Goal: Information Seeking & Learning: Learn about a topic

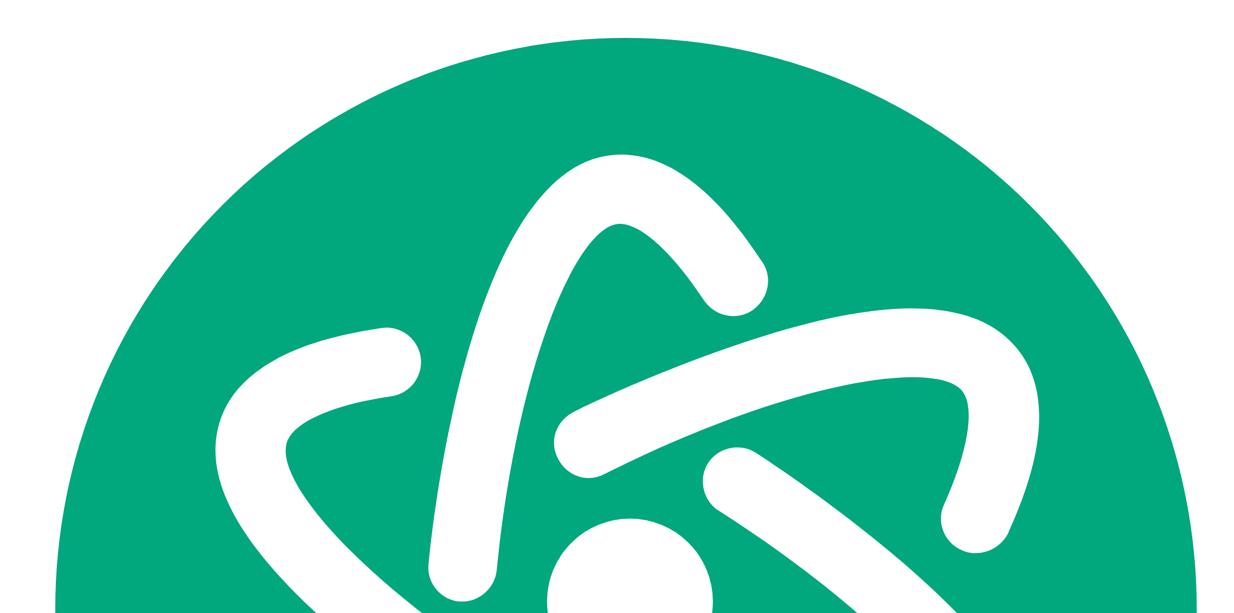
scroll to position [295, 0]
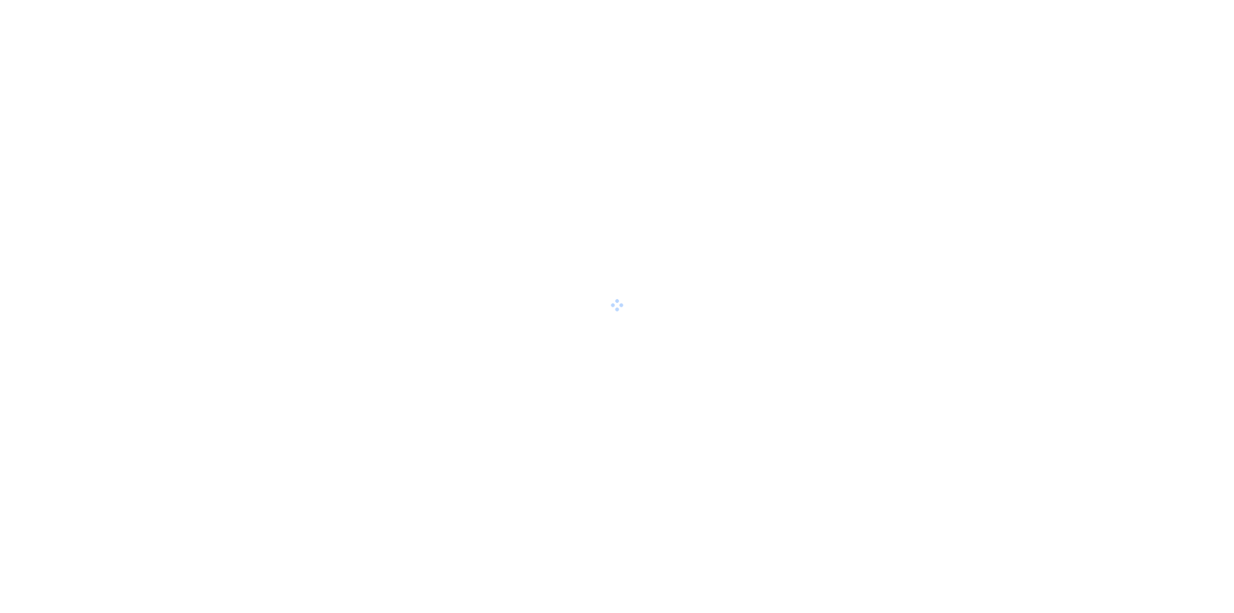
scroll to position [295, 0]
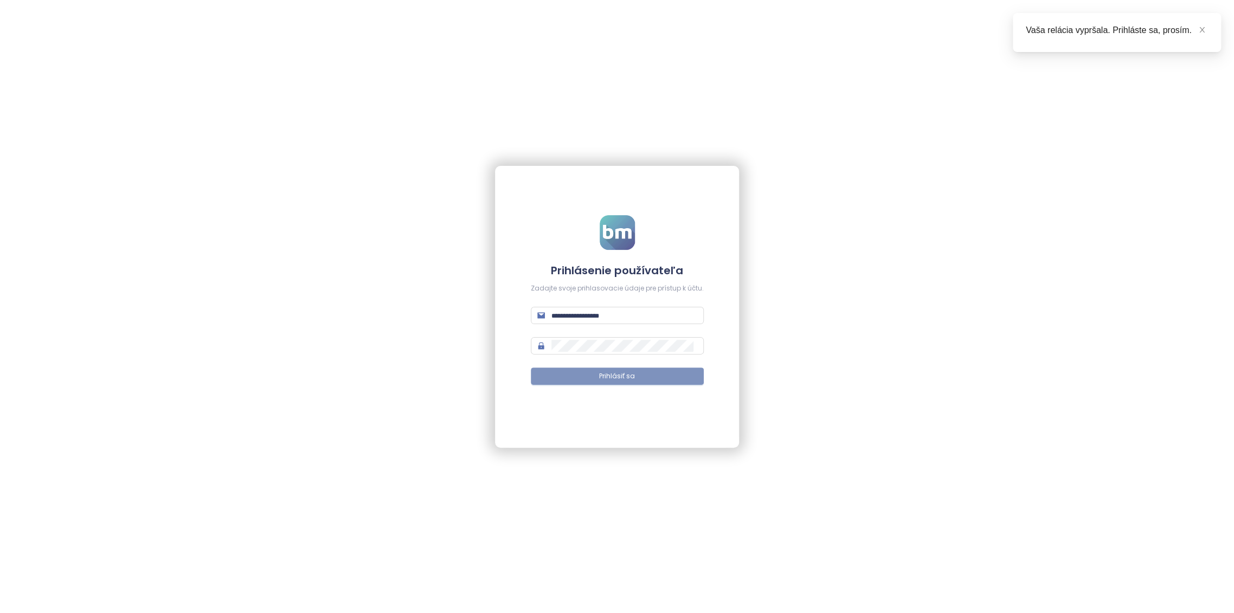
type input "**********"
click at [633, 369] on button "Prihlásiť sa" at bounding box center [617, 376] width 173 height 17
click at [1204, 32] on icon "close" at bounding box center [1202, 30] width 8 height 8
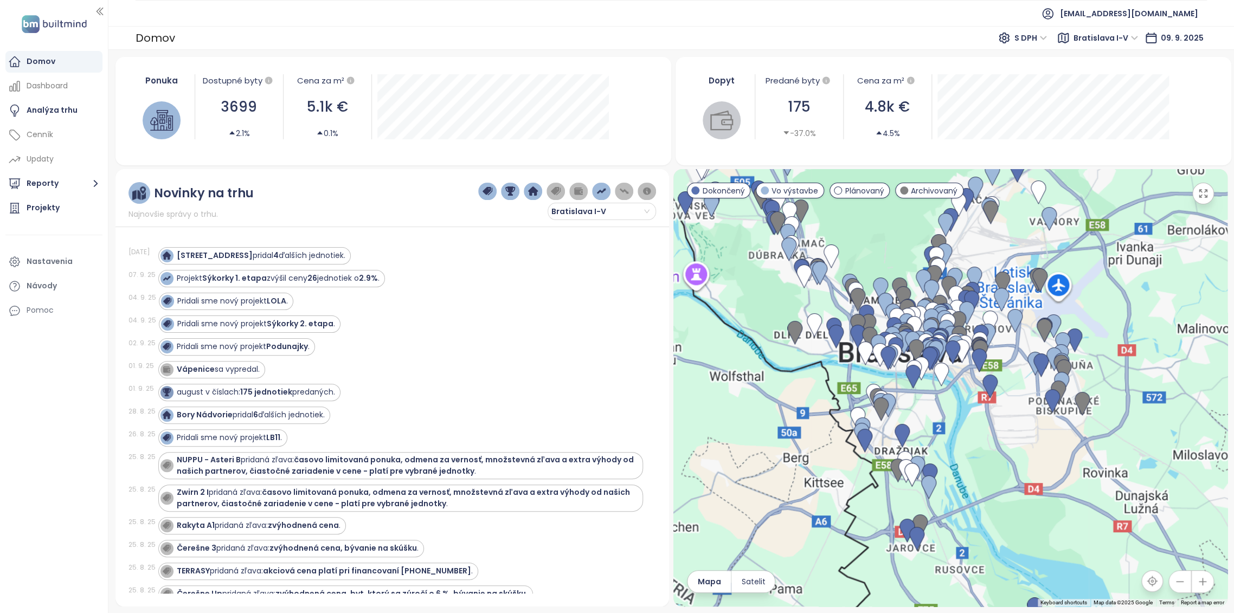
drag, startPoint x: 1002, startPoint y: 399, endPoint x: 931, endPoint y: 381, distance: 72.7
click at [955, 404] on div at bounding box center [950, 387] width 554 height 437
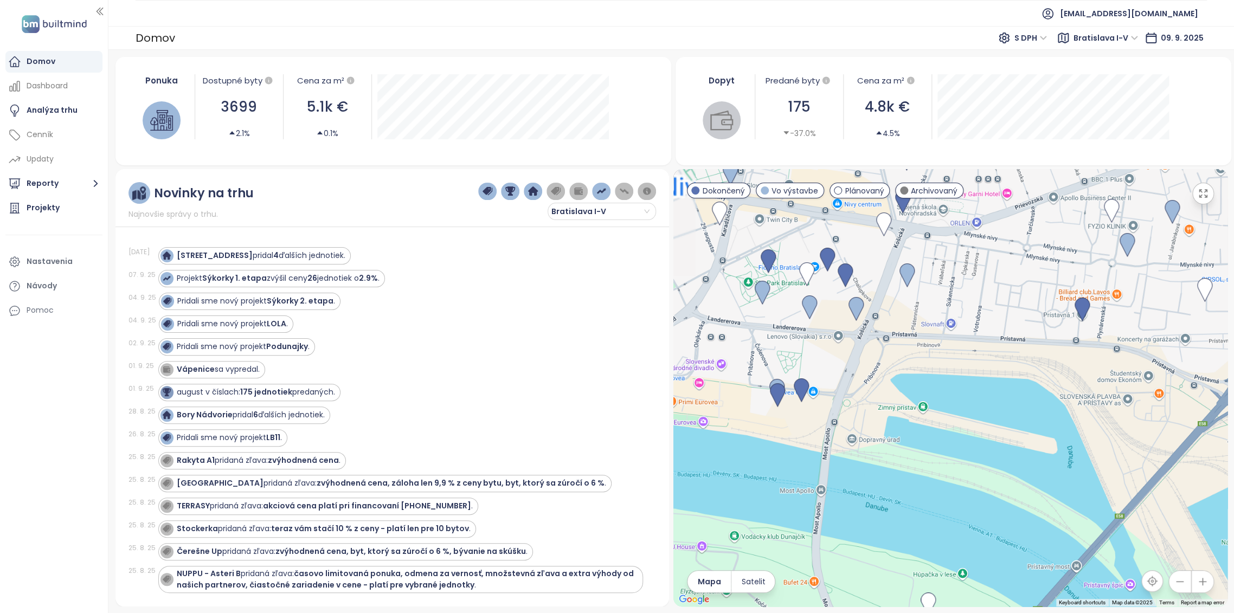
drag, startPoint x: 893, startPoint y: 283, endPoint x: 950, endPoint y: 393, distance: 123.4
click at [976, 408] on div at bounding box center [950, 387] width 554 height 437
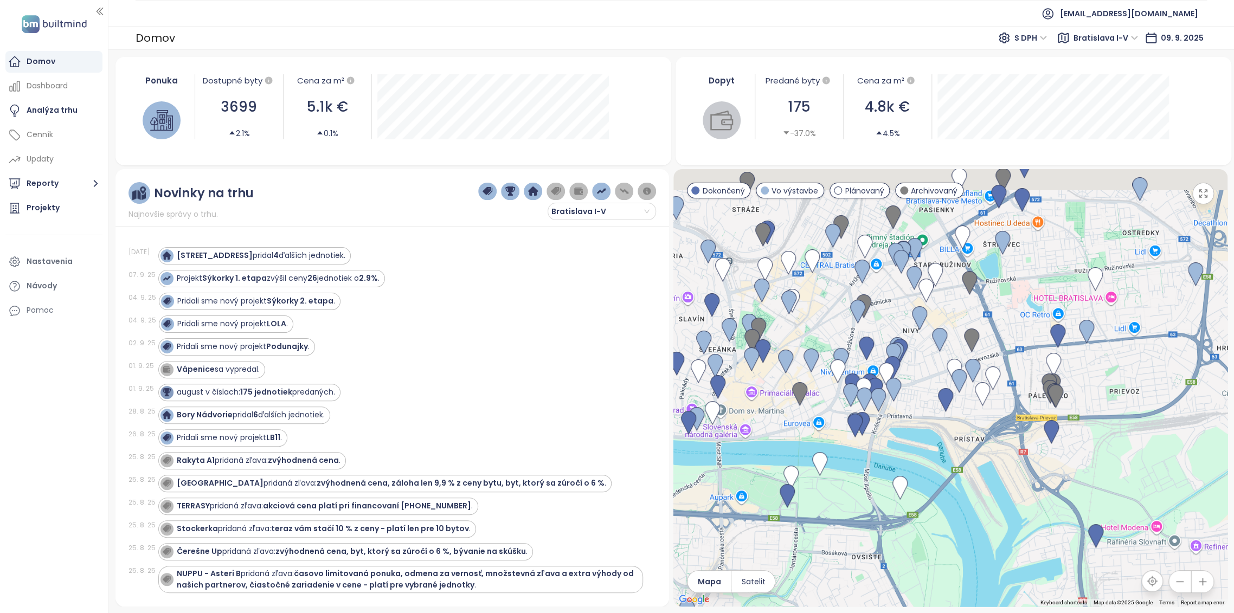
drag, startPoint x: 908, startPoint y: 338, endPoint x: 908, endPoint y: 412, distance: 73.7
click at [908, 412] on div at bounding box center [950, 387] width 554 height 437
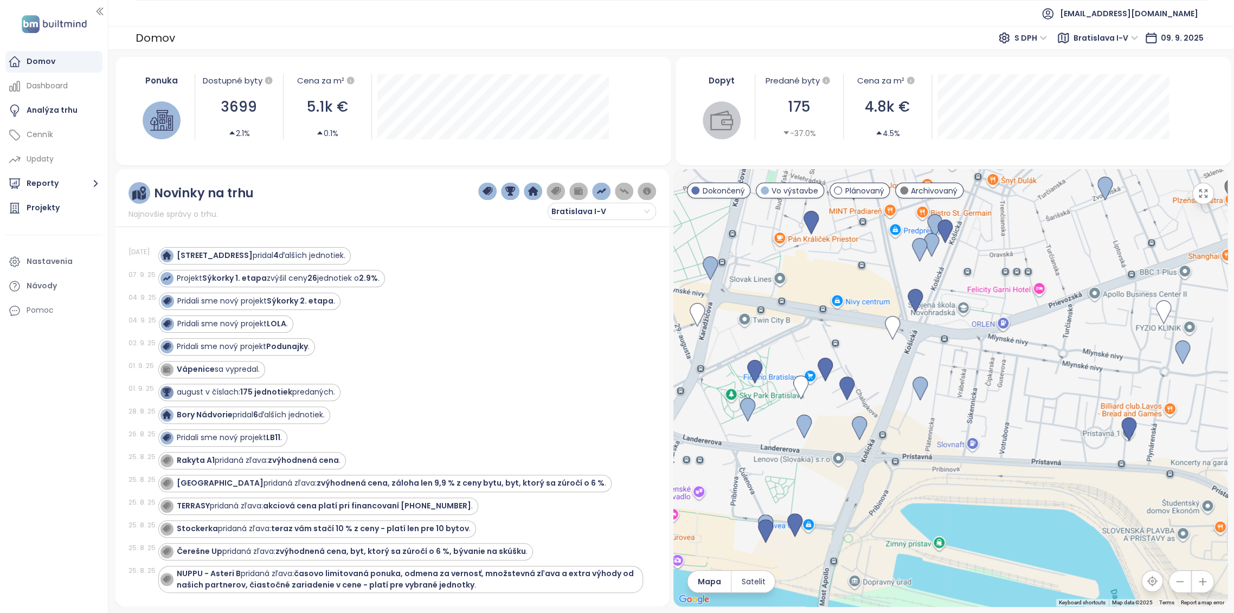
drag, startPoint x: 955, startPoint y: 379, endPoint x: 939, endPoint y: 418, distance: 41.9
click at [939, 418] on div at bounding box center [950, 387] width 554 height 437
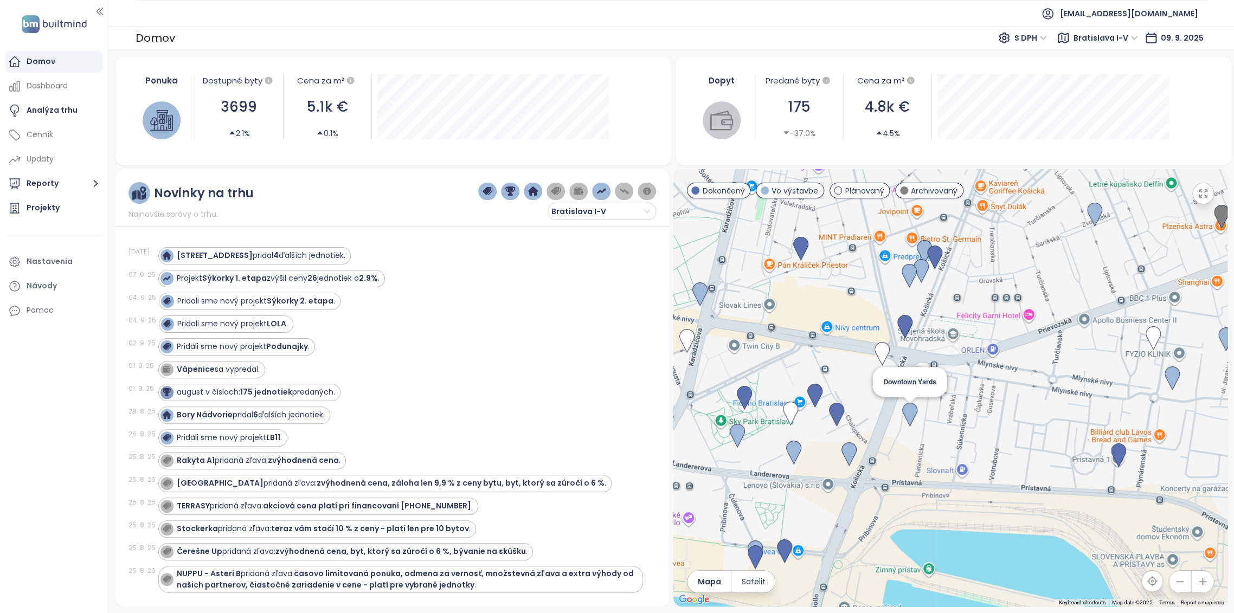
click at [904, 411] on img at bounding box center [909, 415] width 15 height 24
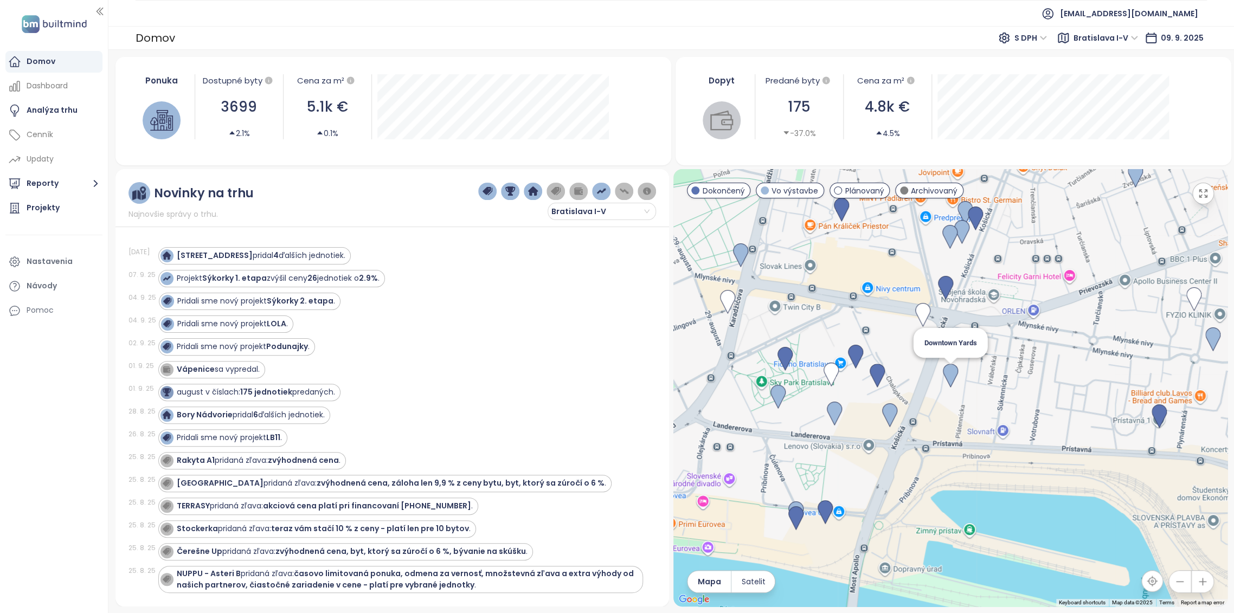
click at [955, 379] on img at bounding box center [950, 376] width 15 height 24
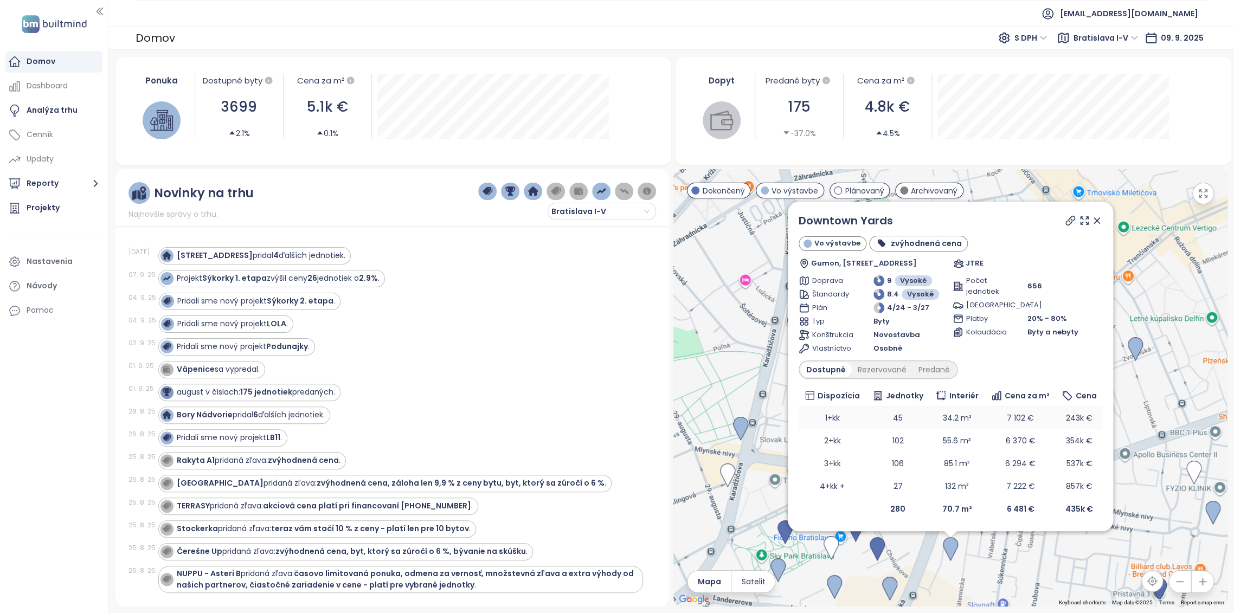
click at [828, 414] on td "1+kk" at bounding box center [831, 418] width 67 height 23
click at [934, 378] on div "Dostupné Rezervované Predané" at bounding box center [877, 369] width 159 height 18
click at [932, 375] on div "Predané" at bounding box center [933, 369] width 43 height 15
click at [1085, 222] on icon at bounding box center [1084, 220] width 11 height 11
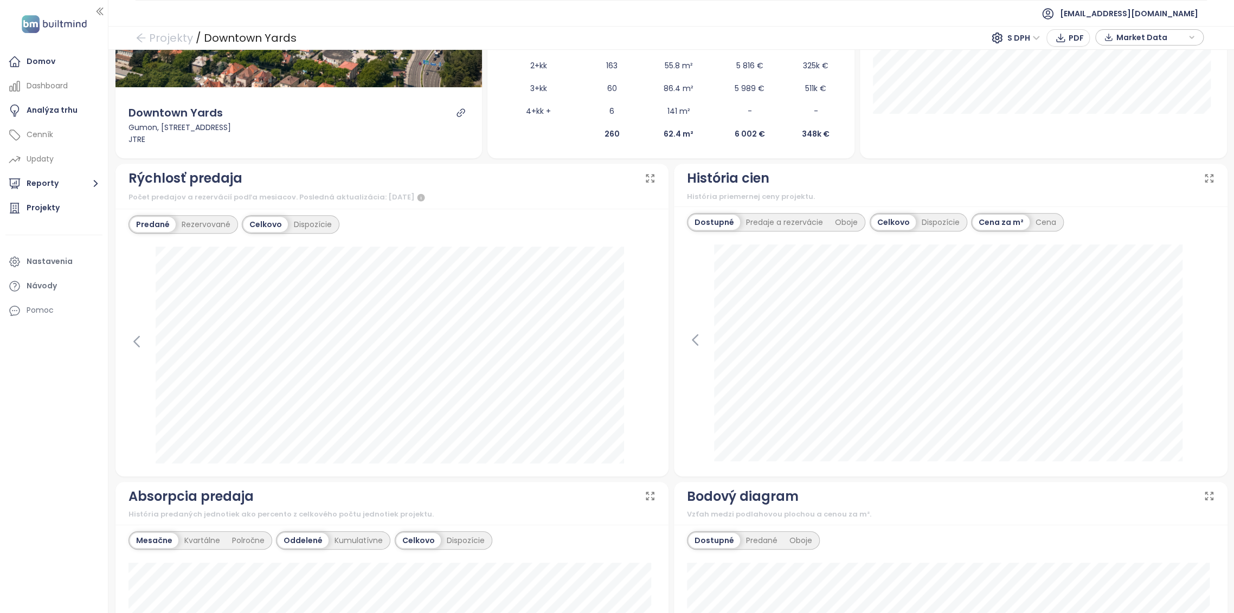
scroll to position [361, 0]
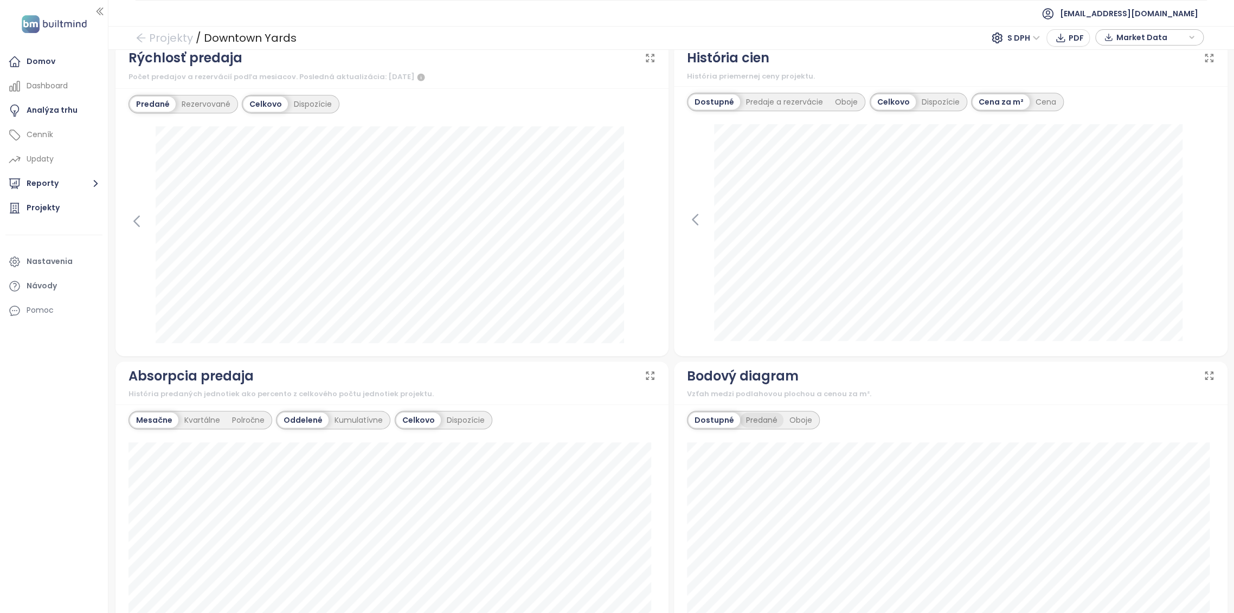
click at [759, 417] on div "Predané" at bounding box center [761, 419] width 43 height 15
click at [737, 419] on div "Predané" at bounding box center [760, 419] width 46 height 15
click at [712, 421] on div "Dostupné" at bounding box center [712, 419] width 49 height 15
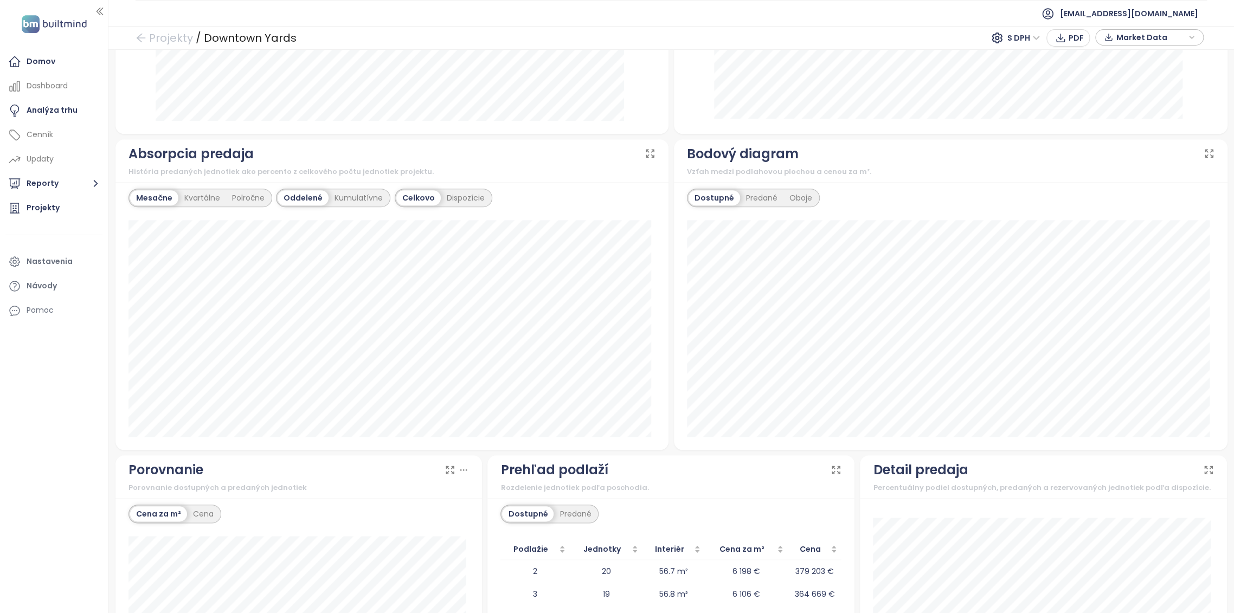
scroll to position [542, 0]
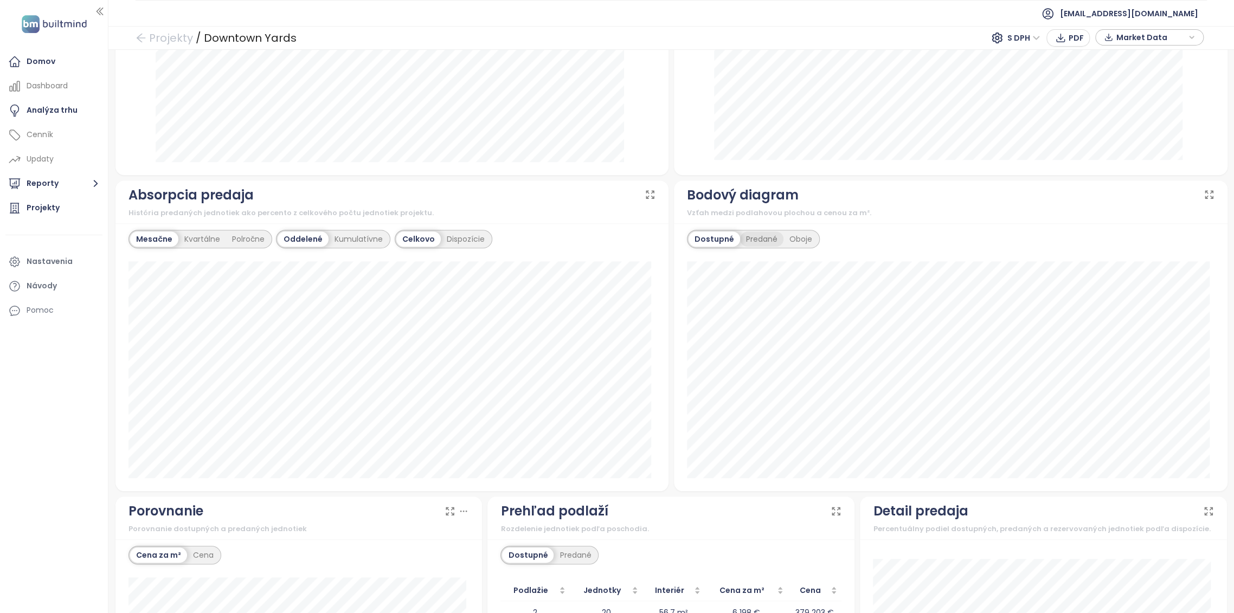
click at [746, 244] on div "Predané" at bounding box center [761, 238] width 43 height 15
click at [704, 235] on div "Dostupné" at bounding box center [712, 238] width 49 height 15
click at [746, 243] on div "Predané" at bounding box center [761, 238] width 43 height 15
click at [704, 243] on div "Dostupné" at bounding box center [712, 238] width 49 height 15
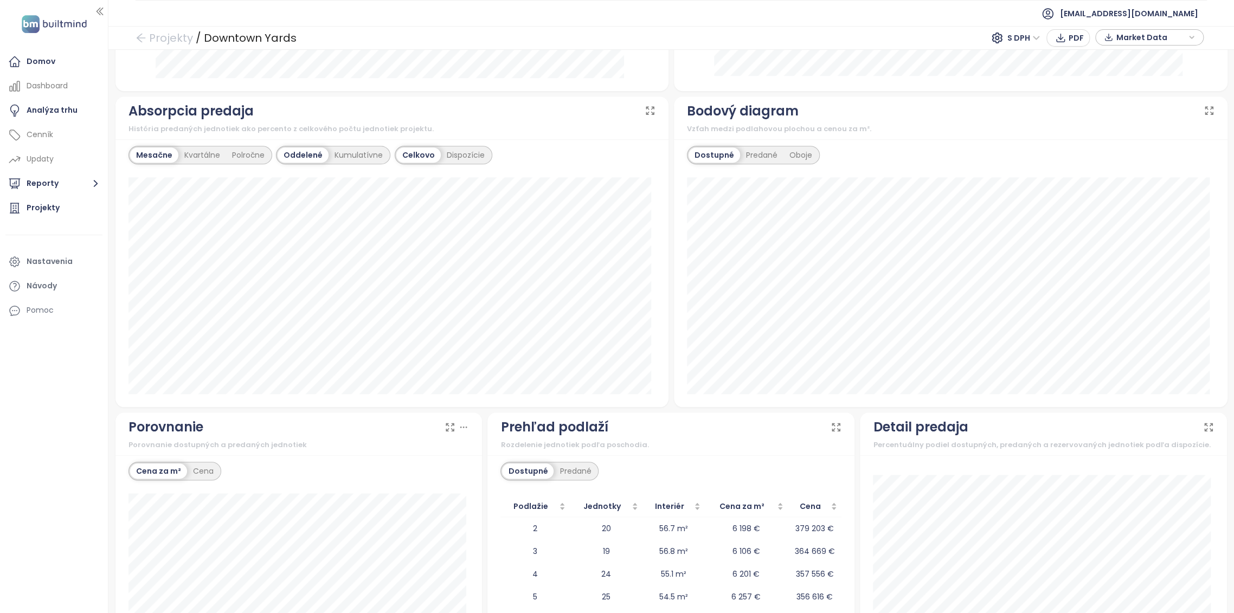
scroll to position [265, 0]
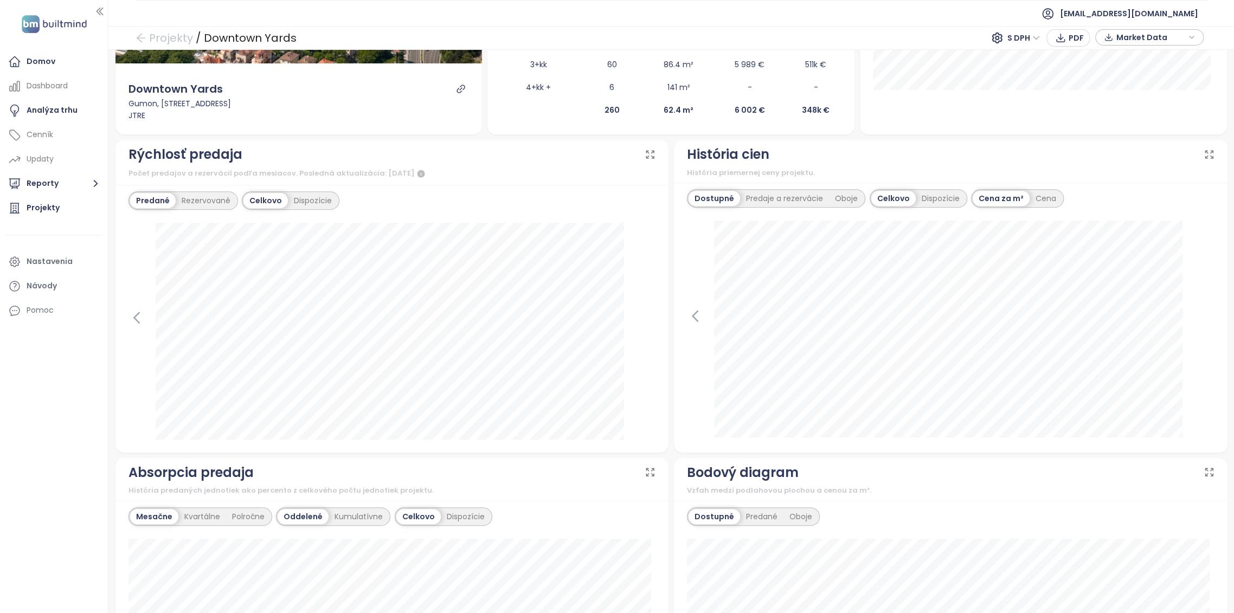
drag, startPoint x: 791, startPoint y: 303, endPoint x: 1185, endPoint y: 176, distance: 414.7
click at [1185, 176] on div "História priemernej ceny projektu." at bounding box center [950, 172] width 527 height 11
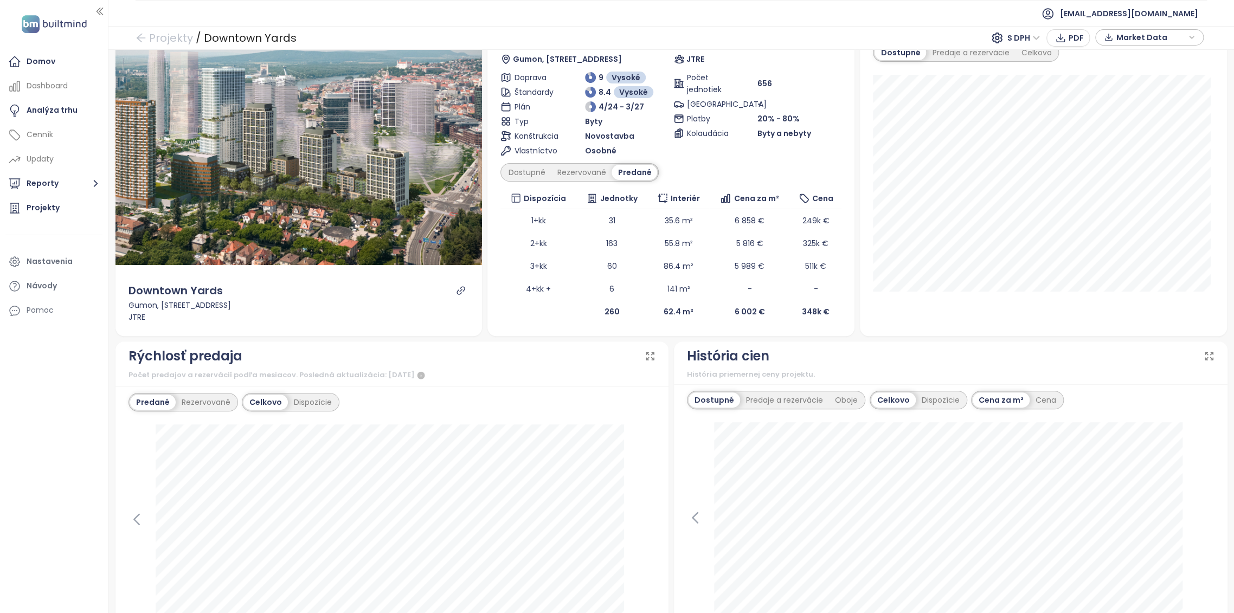
scroll to position [181, 0]
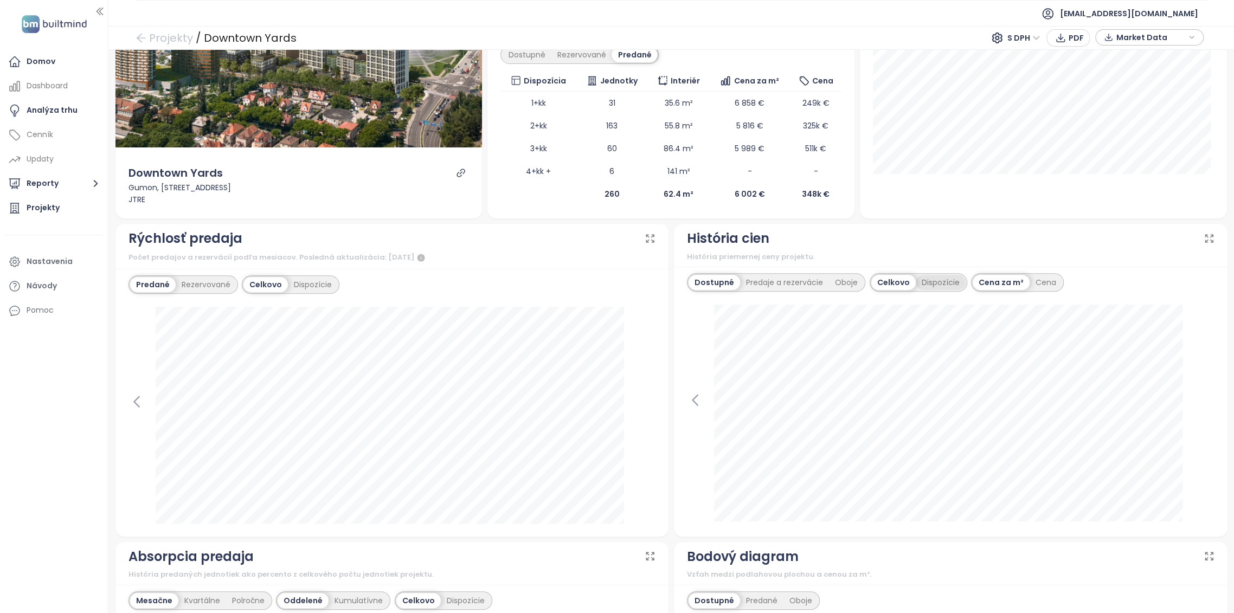
click at [928, 282] on div "Dispozície" at bounding box center [941, 282] width 50 height 15
click at [798, 284] on div "Predaje a rezervácie" at bounding box center [784, 282] width 89 height 15
click at [709, 275] on div "Dostupné" at bounding box center [712, 282] width 49 height 15
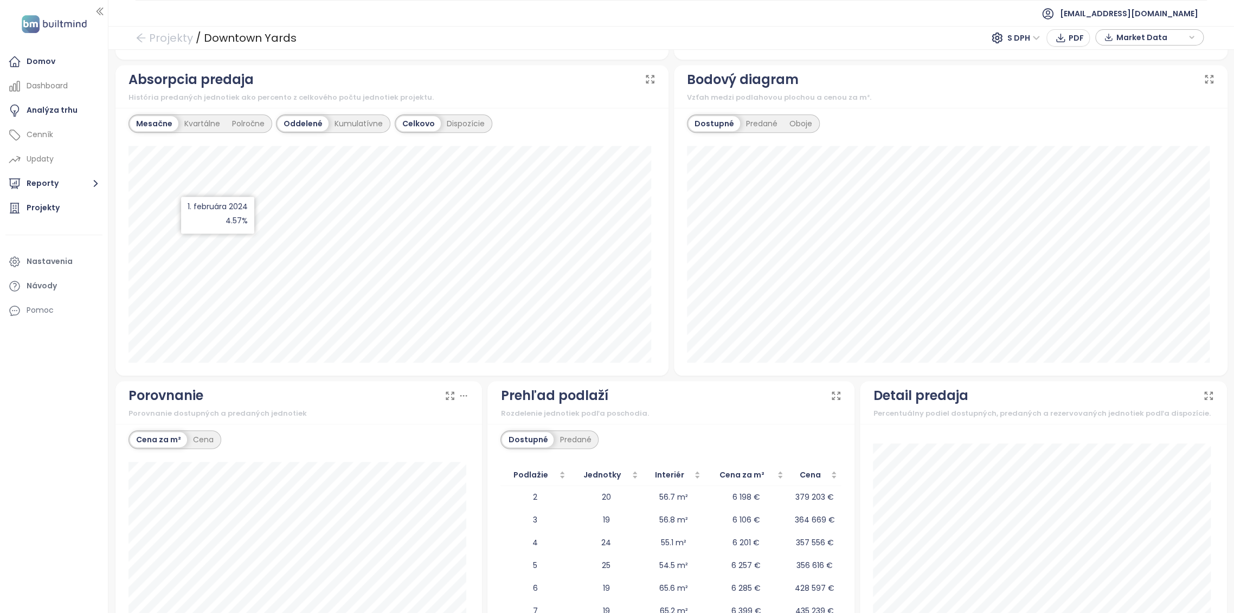
scroll to position [662, 0]
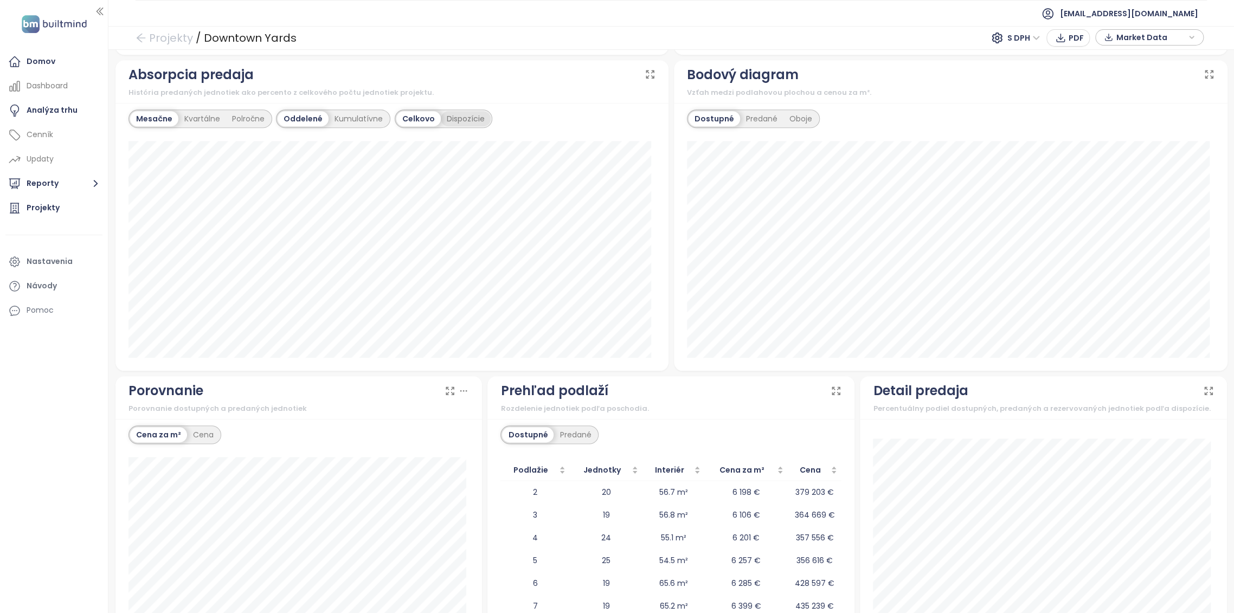
click at [456, 118] on div "Dispozície" at bounding box center [466, 118] width 50 height 15
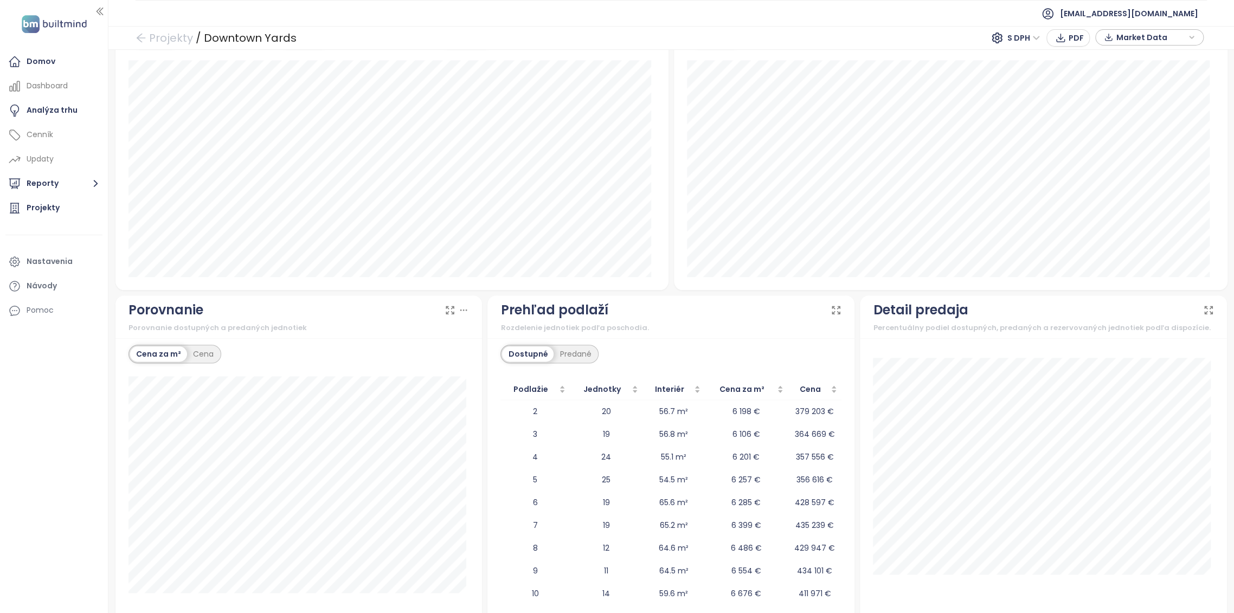
scroll to position [626, 0]
